Goal: Find specific page/section: Locate a particular part of the current website

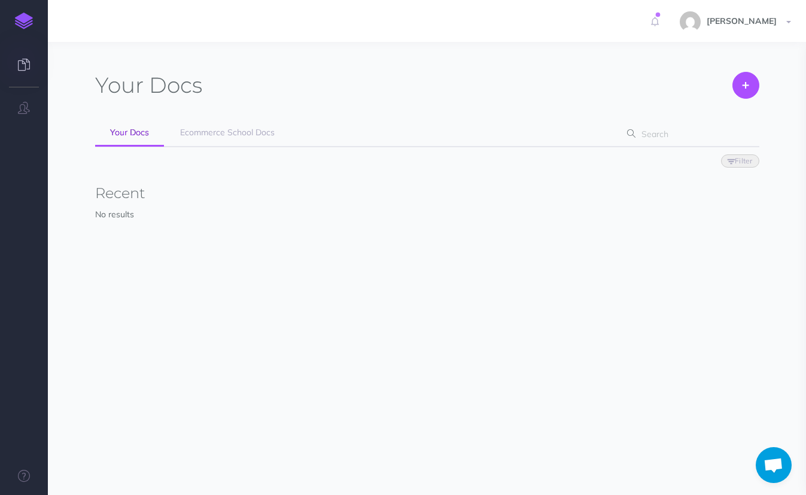
click at [230, 148] on span "Filter Status Published Drafts" at bounding box center [427, 160] width 664 height 26
click at [241, 139] on link "Ecommerce School Docs" at bounding box center [227, 133] width 124 height 27
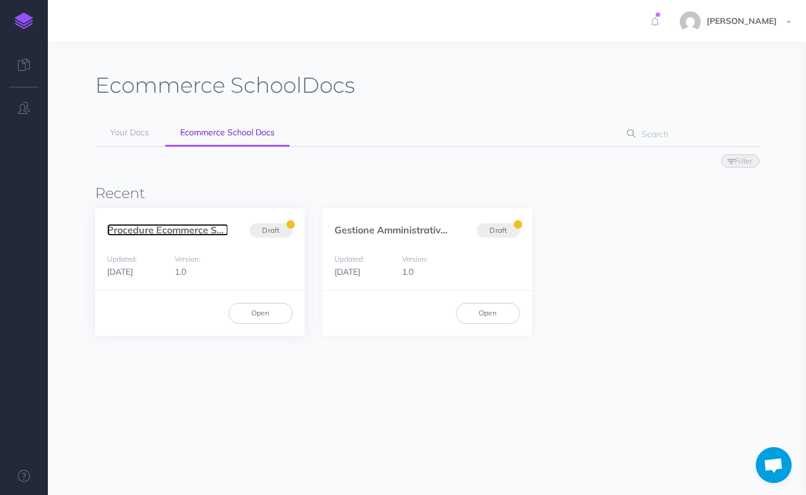
click at [165, 233] on link "Procedure Ecommerce Sc..." at bounding box center [167, 230] width 121 height 12
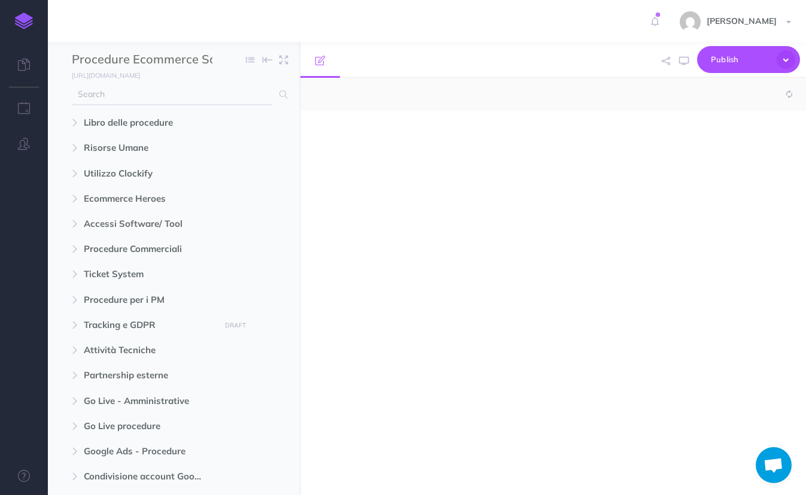
select select "null"
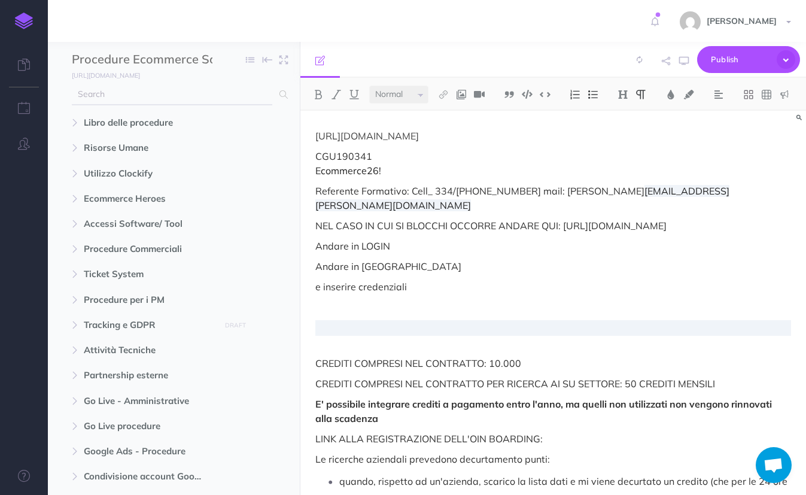
click at [225, 102] on input "text" at bounding box center [172, 95] width 200 height 22
click at [351, 166] on span "Ecommerce26!" at bounding box center [348, 171] width 66 height 12
click at [384, 167] on p "CGU190341 Ecommerce26!" at bounding box center [553, 163] width 476 height 29
drag, startPoint x: 387, startPoint y: 172, endPoint x: 302, endPoint y: 171, distance: 85.0
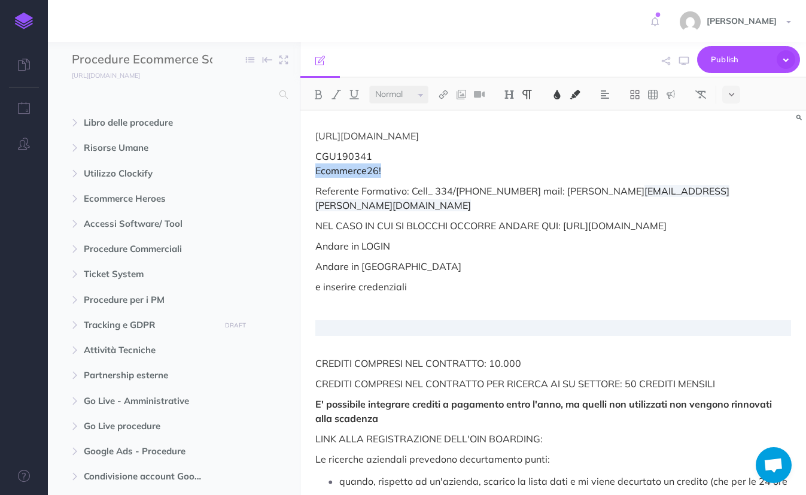
copy span "Ecommerce26!"
